Goal: Task Accomplishment & Management: Use online tool/utility

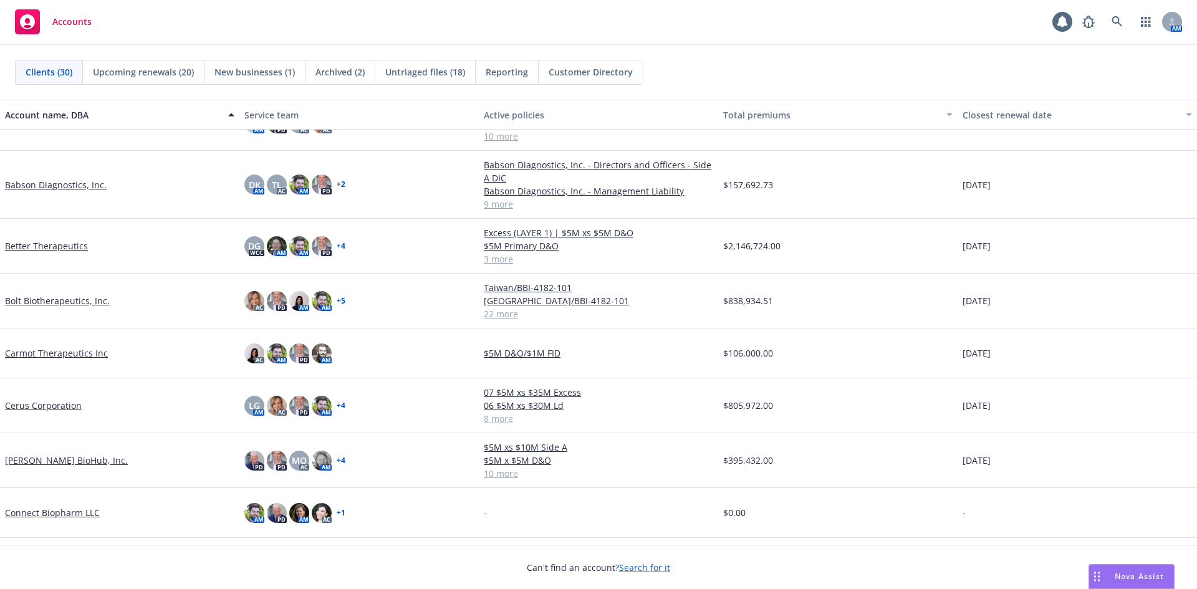
scroll to position [125, 0]
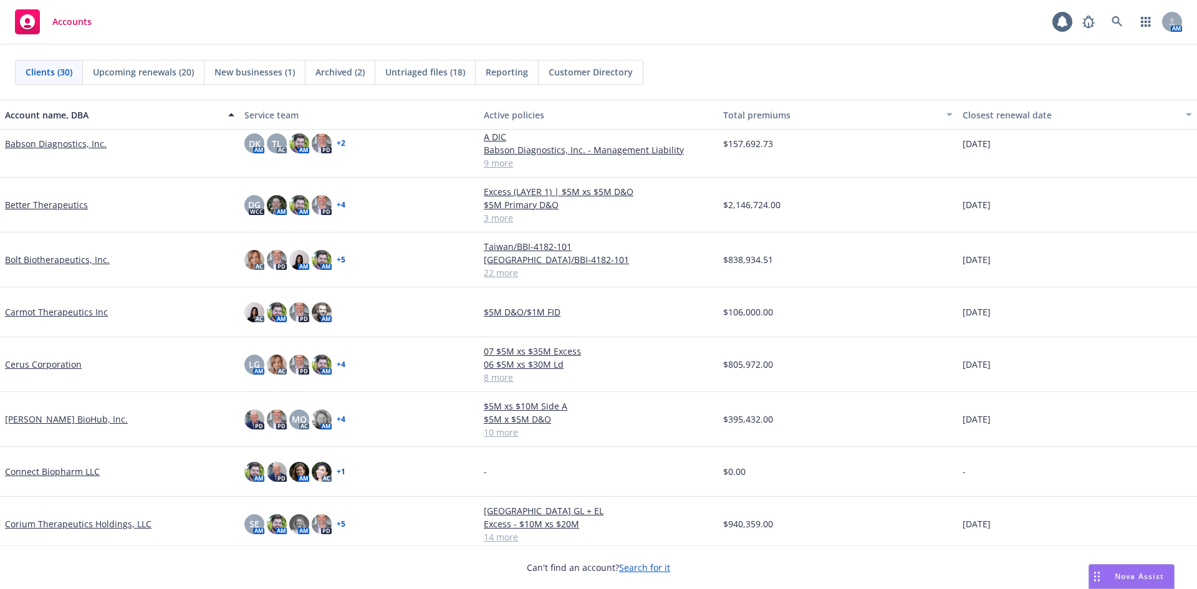
click at [47, 367] on link "Cerus Corporation" at bounding box center [43, 364] width 77 height 13
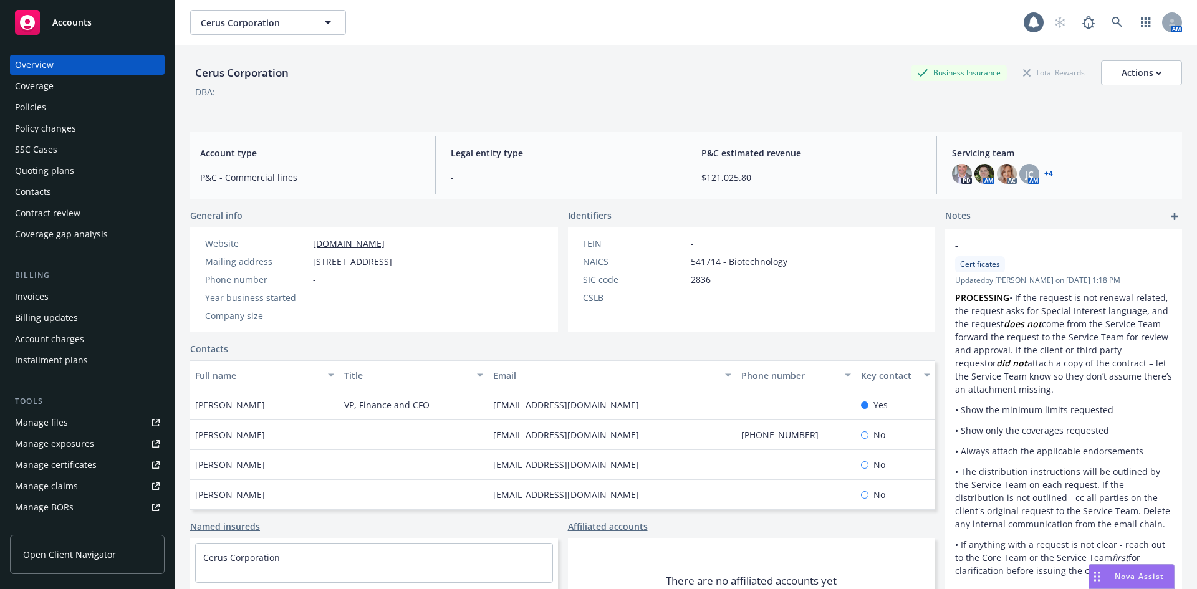
click at [45, 101] on div "Policies" at bounding box center [30, 107] width 31 height 20
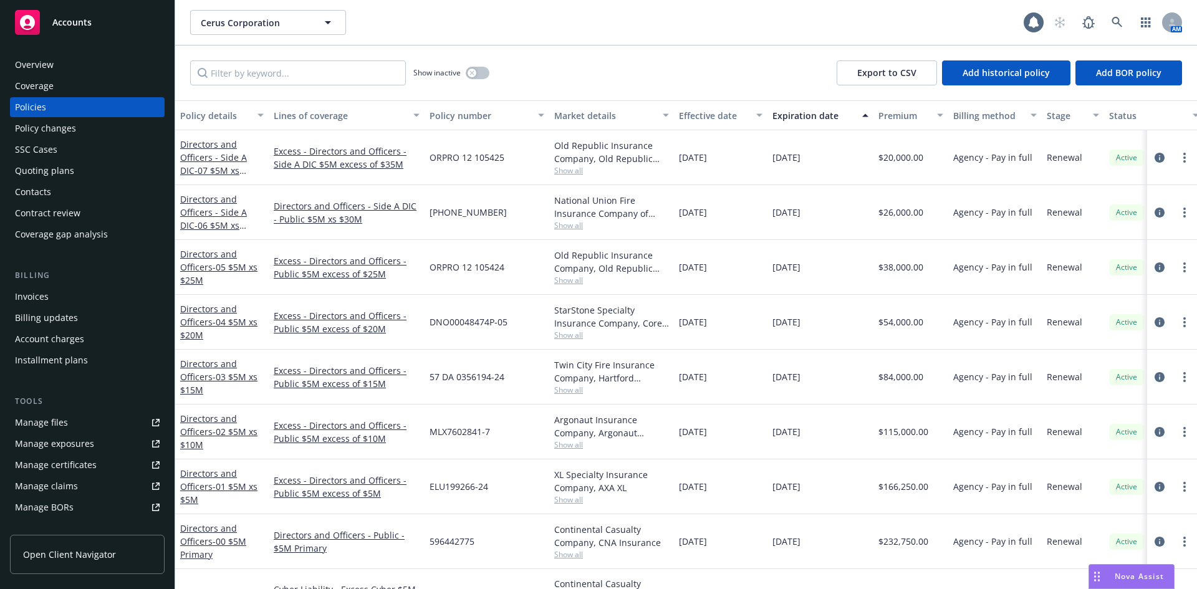
scroll to position [98, 0]
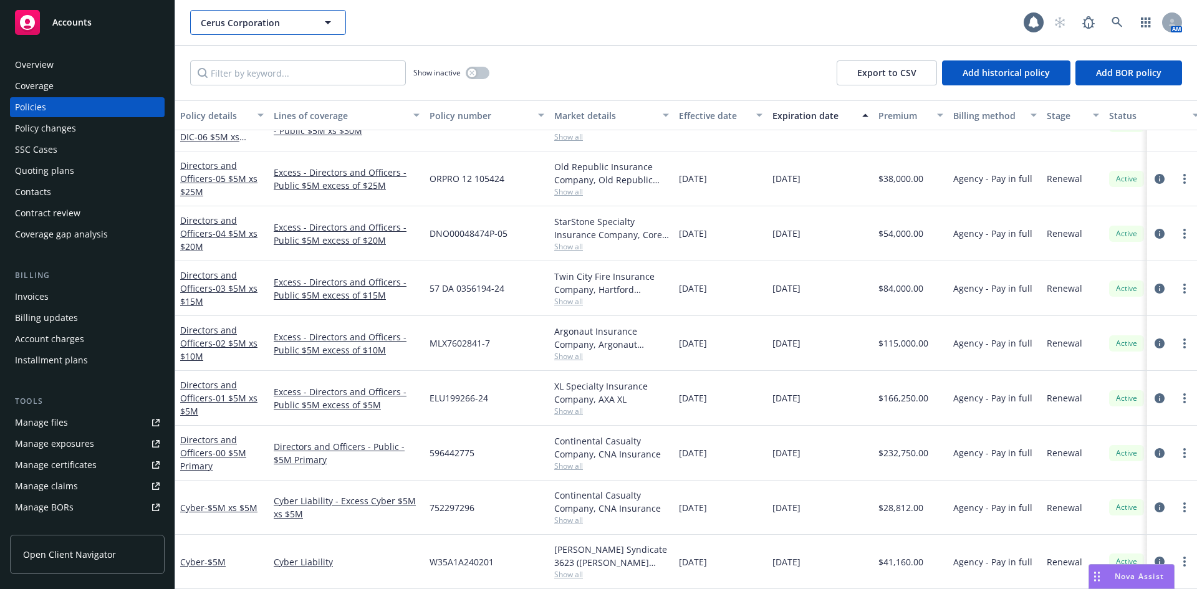
click at [288, 28] on span "Cerus Corporation" at bounding box center [255, 22] width 108 height 13
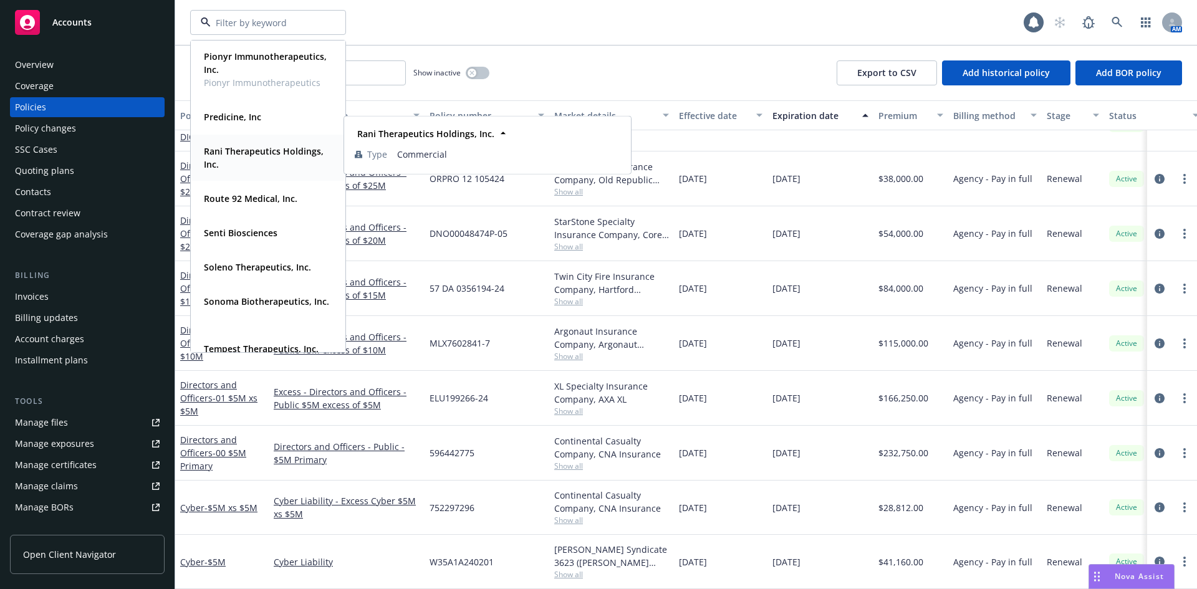
scroll to position [811, 0]
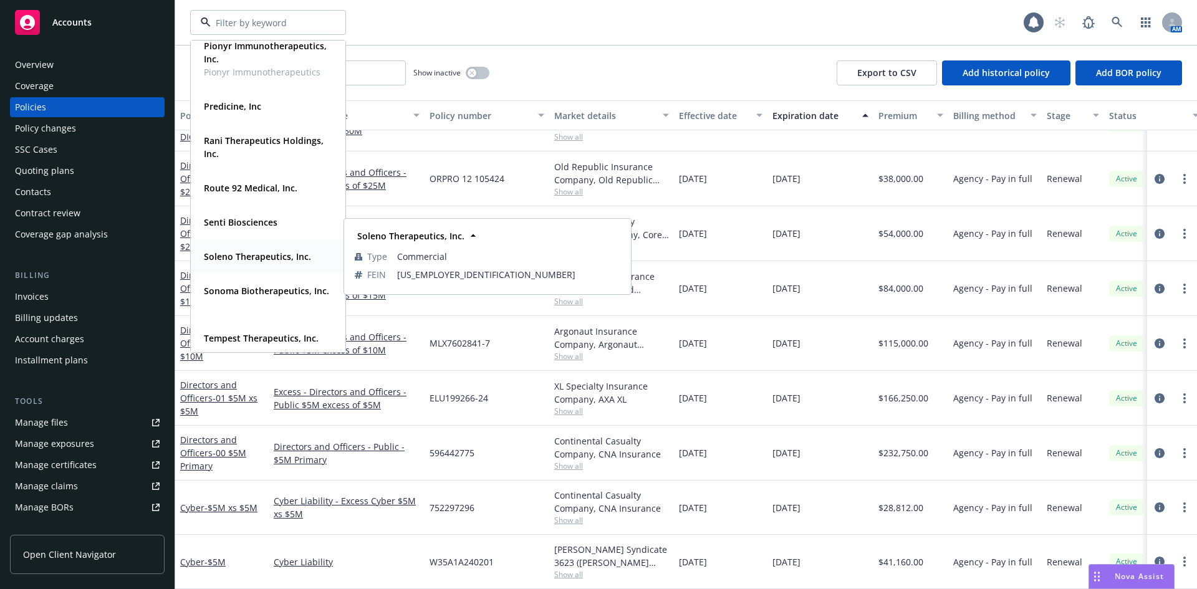
click at [273, 263] on span "Soleno Therapeutics, Inc." at bounding box center [257, 256] width 107 height 13
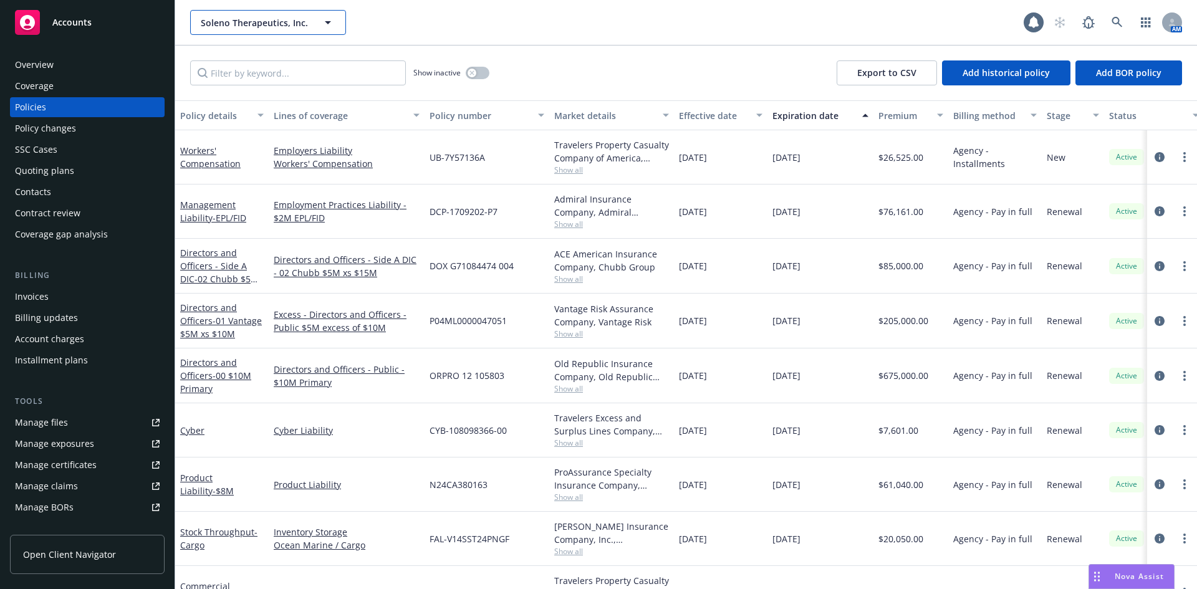
click at [269, 26] on span "Soleno Therapeutics, Inc." at bounding box center [255, 22] width 108 height 13
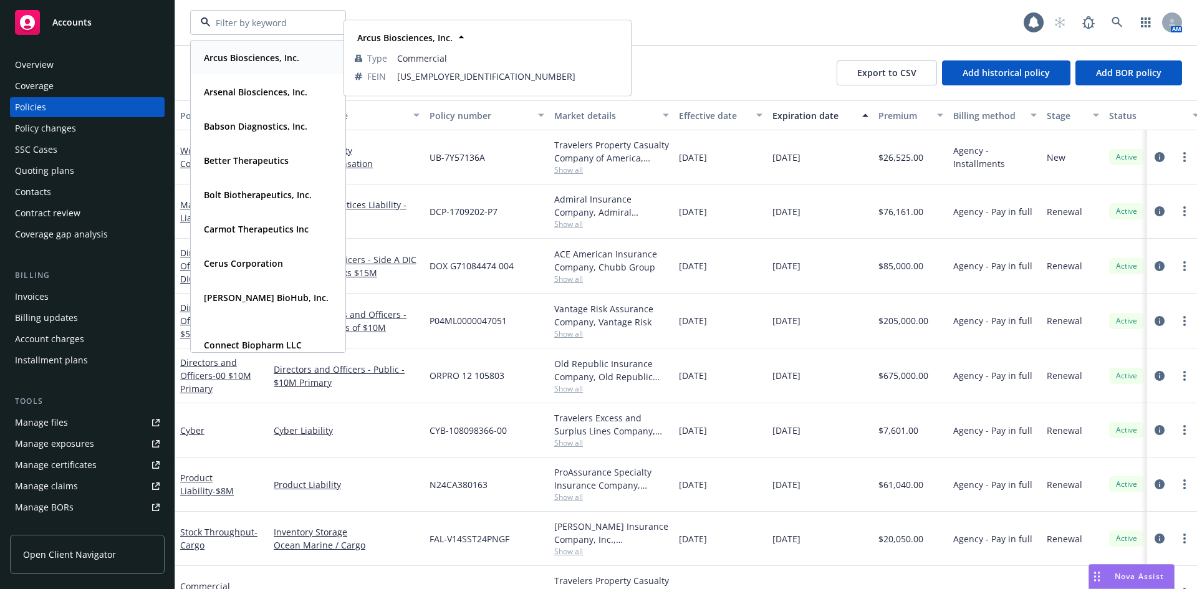
click at [262, 57] on strong "Arcus Biosciences, Inc." at bounding box center [251, 58] width 95 height 12
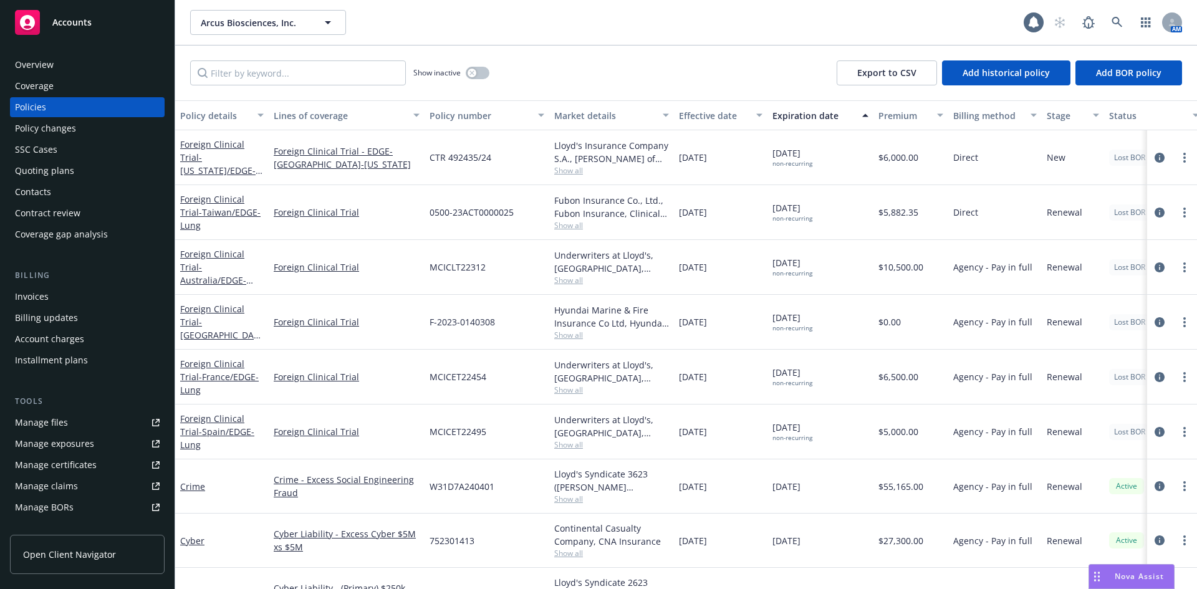
click at [79, 175] on div "Quoting plans" at bounding box center [87, 171] width 145 height 20
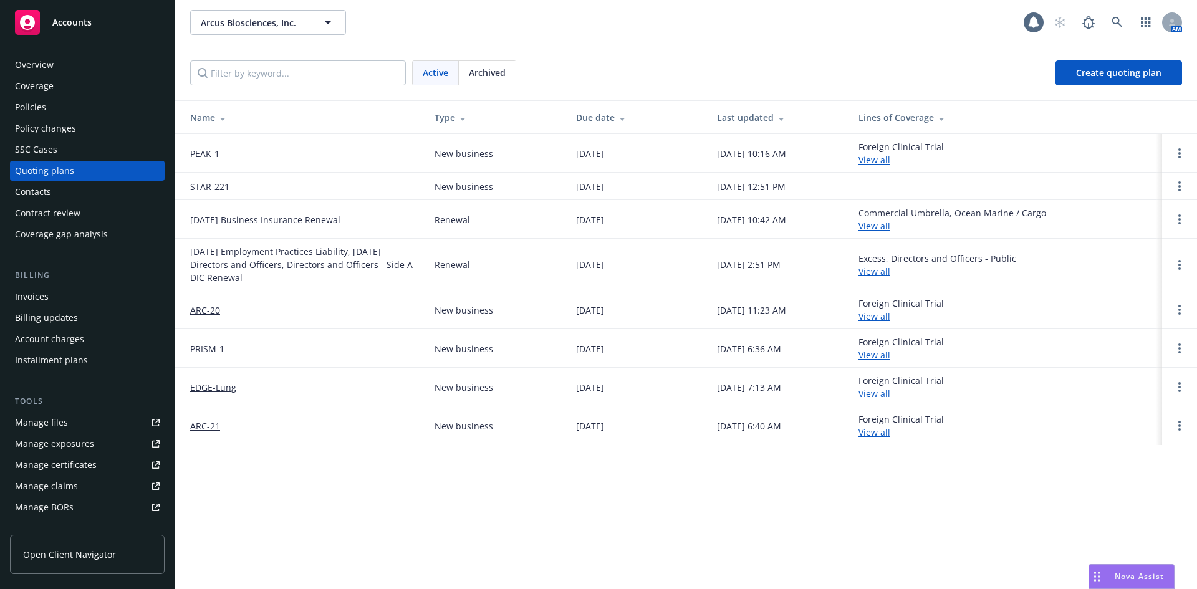
click at [285, 219] on link "[DATE] Business Insurance Renewal" at bounding box center [265, 219] width 150 height 13
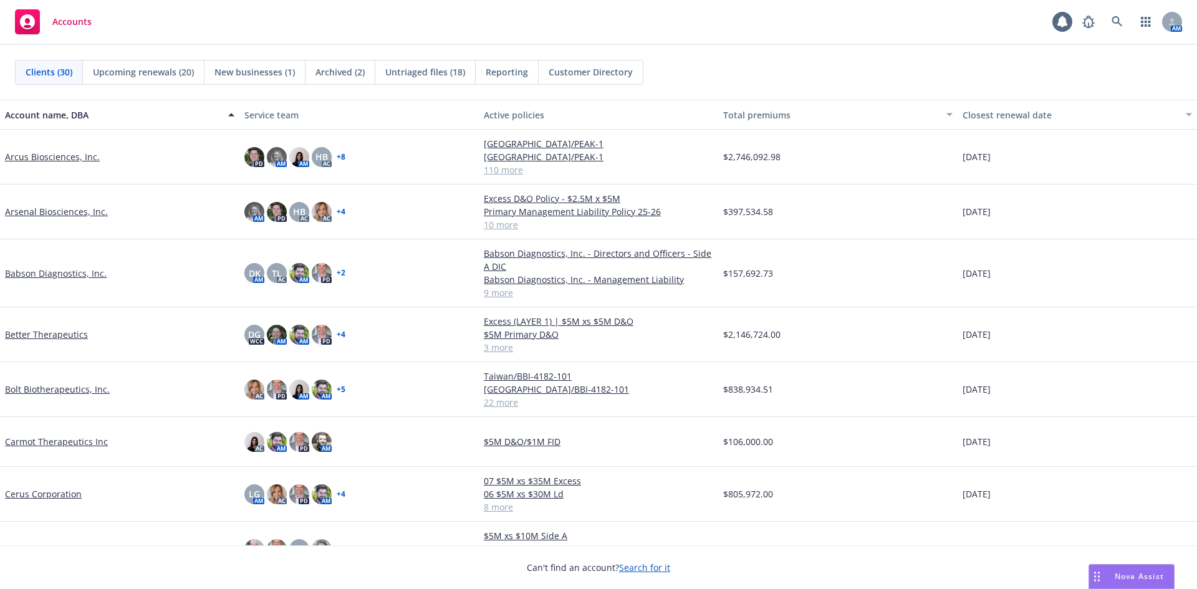
click at [44, 152] on link "Arcus Biosciences, Inc." at bounding box center [52, 156] width 95 height 13
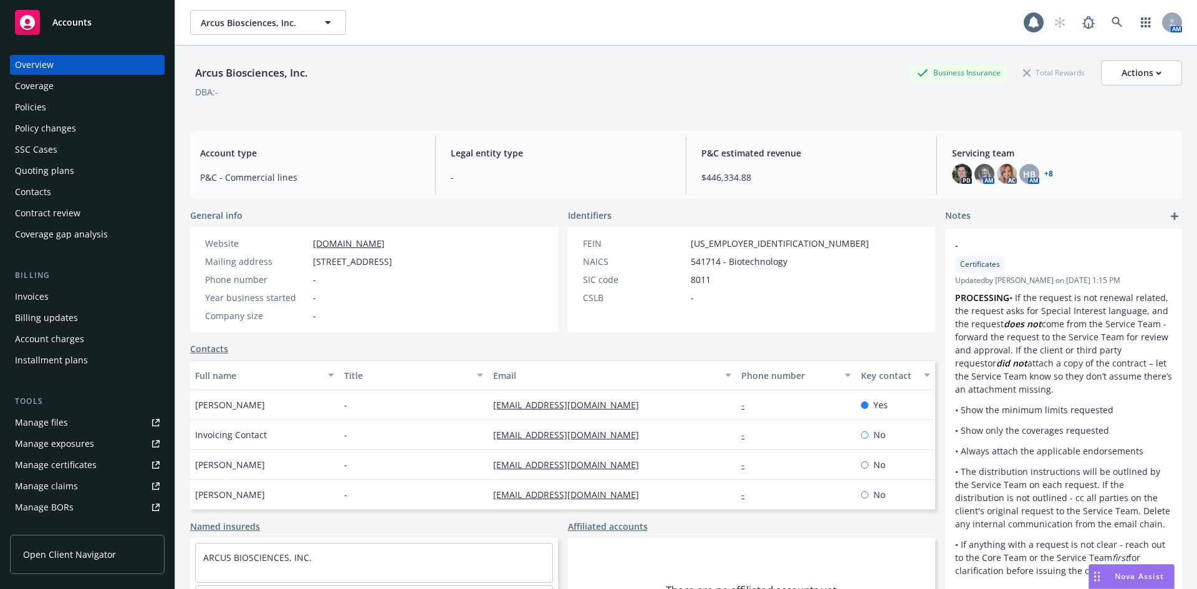
click at [44, 112] on div "Policies" at bounding box center [30, 107] width 31 height 20
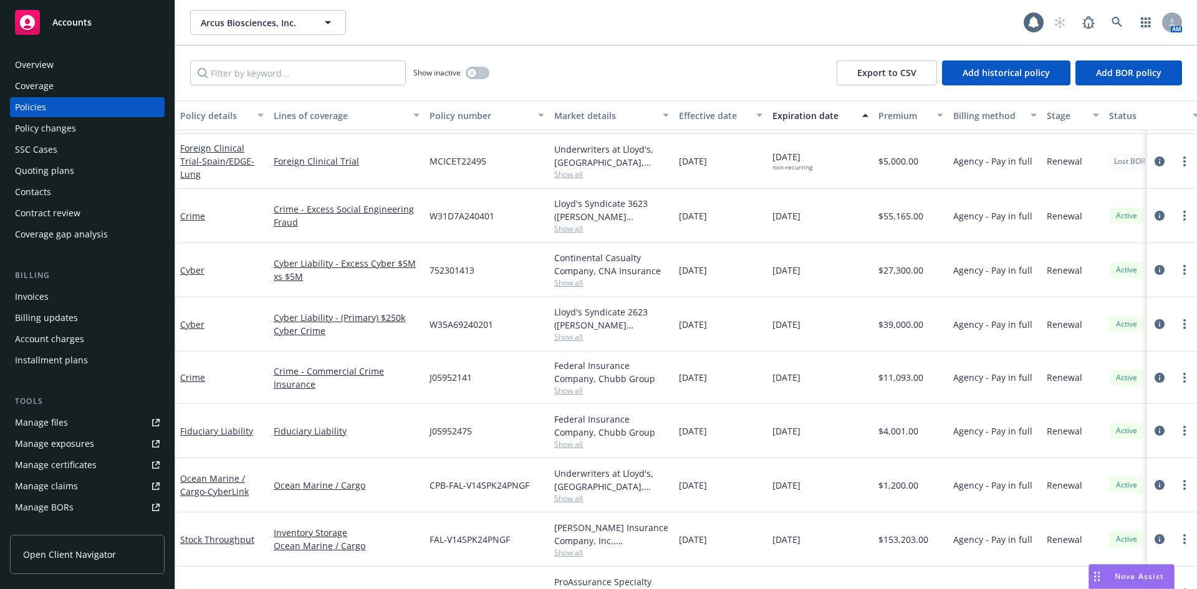
scroll to position [249, 0]
